Goal: Transaction & Acquisition: Purchase product/service

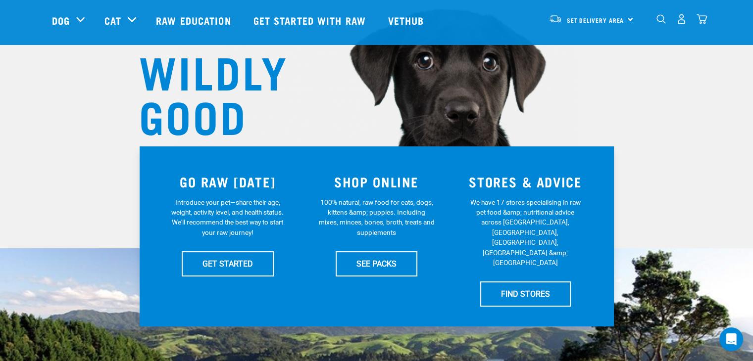
scroll to position [99, 0]
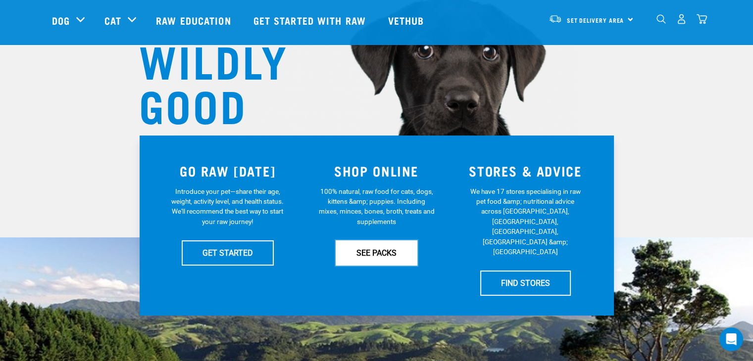
click at [367, 248] on link "SEE PACKS" at bounding box center [377, 253] width 82 height 25
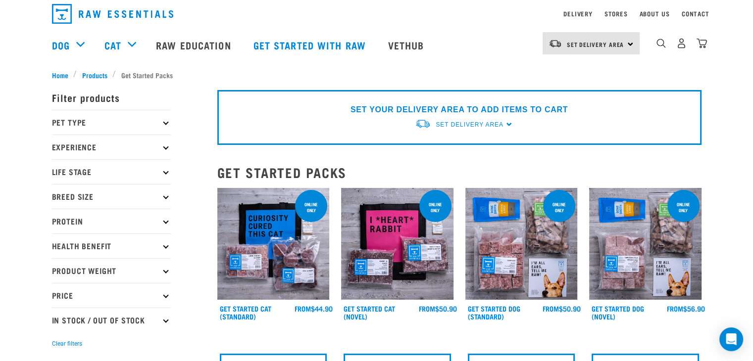
scroll to position [40, 0]
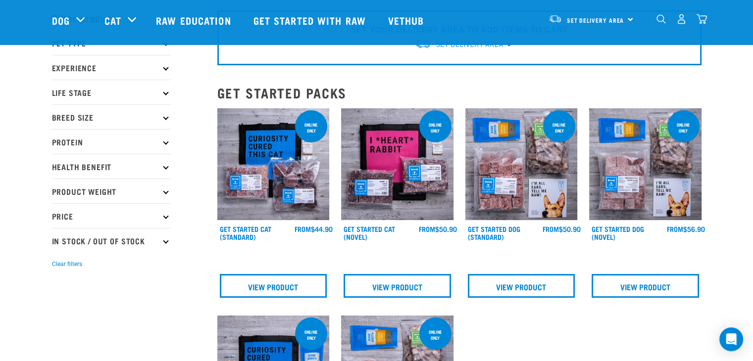
click at [164, 215] on icon at bounding box center [165, 215] width 5 height 5
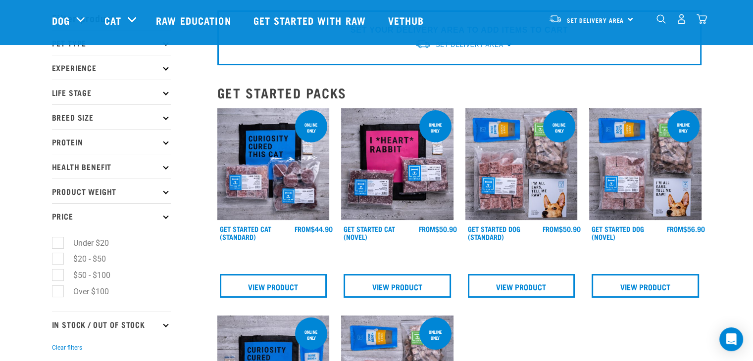
click at [58, 241] on label "Under $20" at bounding box center [84, 243] width 55 height 12
click at [58, 241] on input "Under $20" at bounding box center [55, 241] width 6 height 6
checkbox input "true"
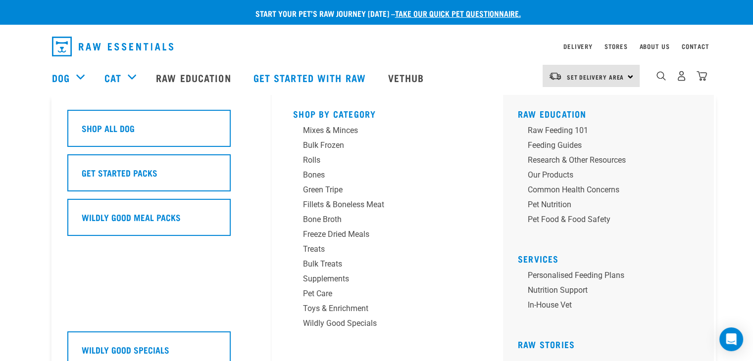
click at [71, 78] on div "Dog" at bounding box center [73, 78] width 43 height 40
click at [319, 142] on div "Bulk Frozen" at bounding box center [380, 146] width 154 height 12
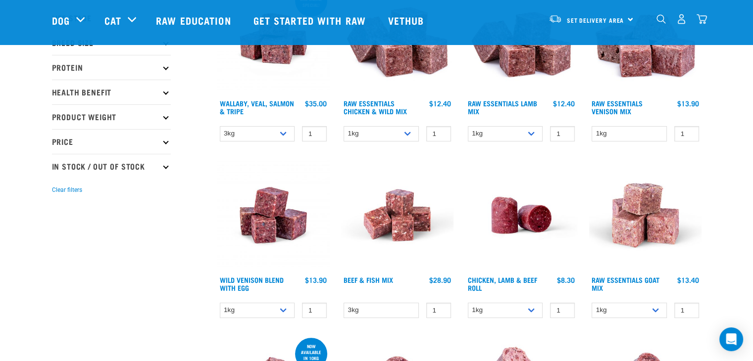
scroll to position [120, 0]
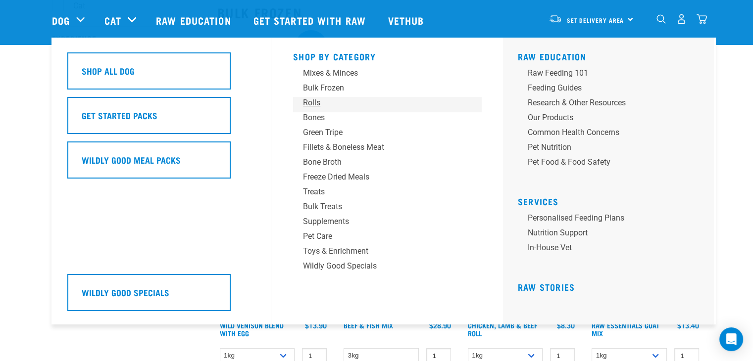
click at [318, 100] on div "Rolls" at bounding box center [380, 103] width 154 height 12
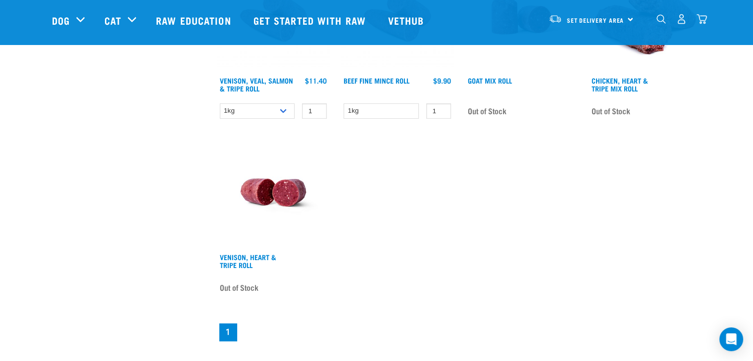
scroll to position [366, 0]
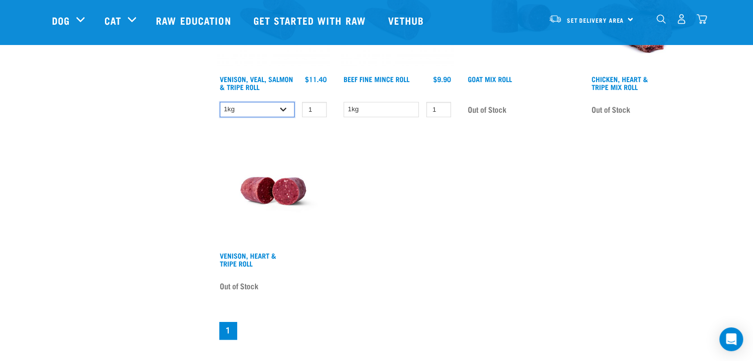
click at [287, 109] on select "1kg Bulk (10kg)" at bounding box center [257, 109] width 75 height 15
select select "336057"
click at [220, 102] on select "1kg Bulk (10kg)" at bounding box center [257, 109] width 75 height 15
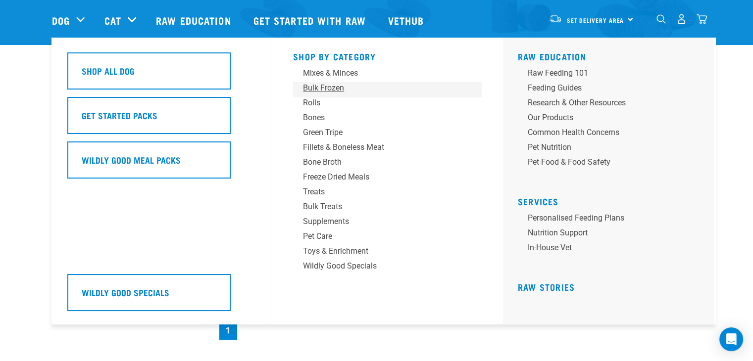
click at [313, 88] on div "Bulk Frozen" at bounding box center [380, 88] width 154 height 12
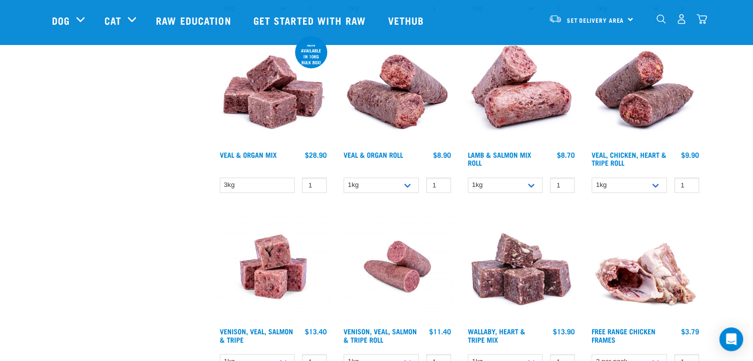
scroll to position [495, 0]
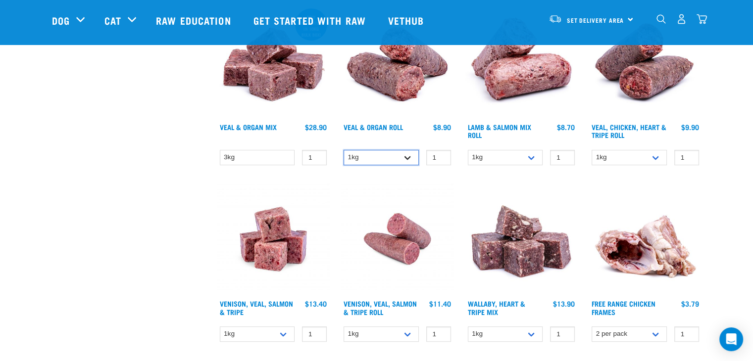
click at [405, 157] on select "1kg Bulk (10kg)" at bounding box center [380, 157] width 75 height 15
select select "920"
click at [343, 150] on select "1kg Bulk (10kg)" at bounding box center [380, 157] width 75 height 15
